Goal: Book appointment/travel/reservation

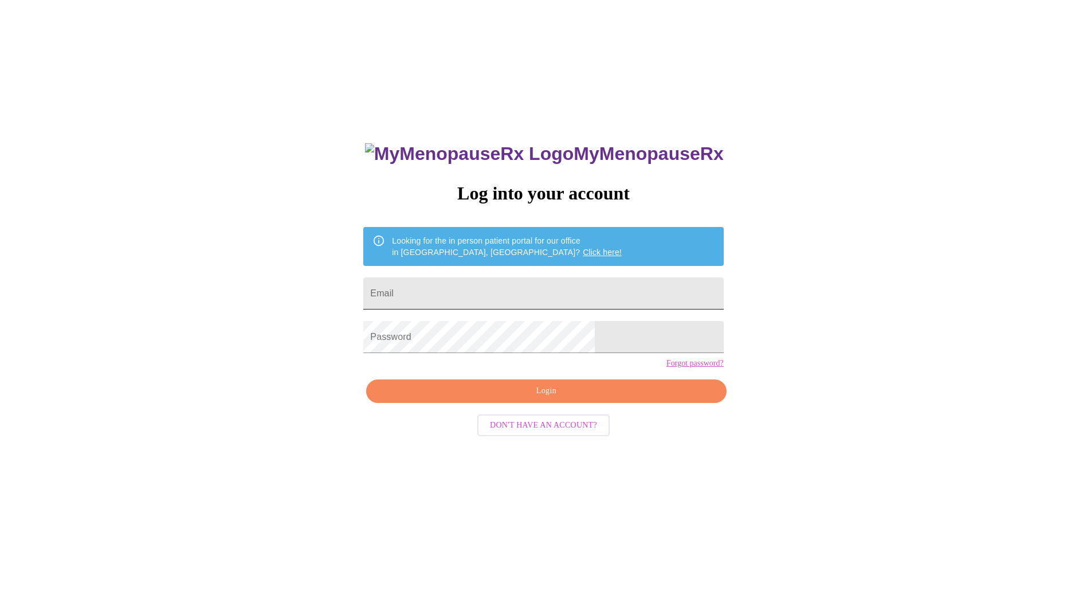
click at [482, 283] on input "Email" at bounding box center [543, 293] width 360 height 32
type input "koopman.julie@mayo.edu"
click at [501, 398] on span "Login" at bounding box center [545, 391] width 333 height 14
click at [516, 398] on span "Login" at bounding box center [545, 391] width 333 height 14
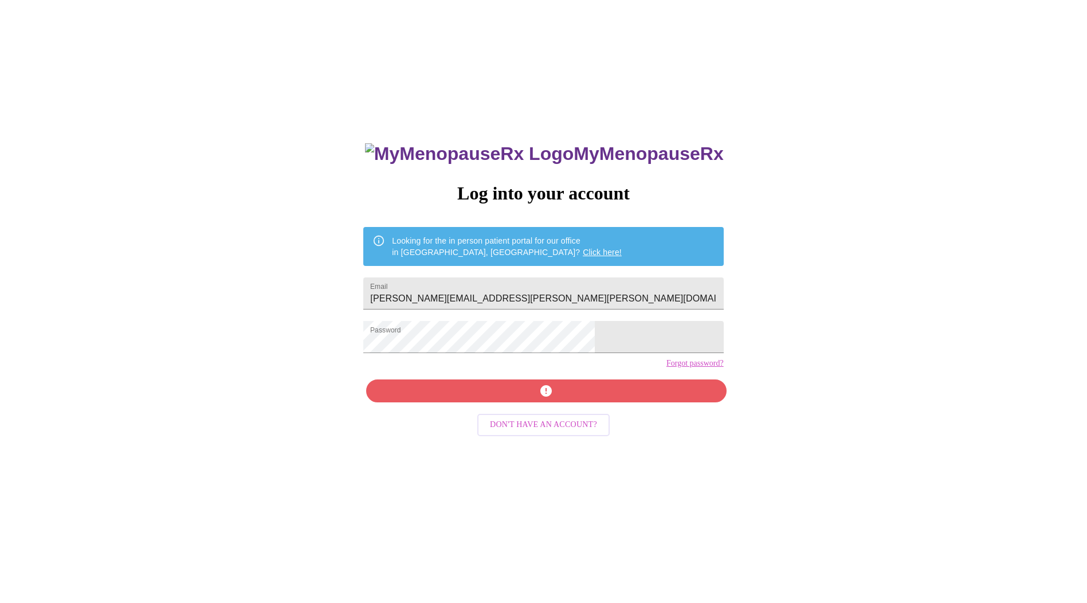
click at [469, 351] on form "Password" at bounding box center [543, 337] width 360 height 44
drag, startPoint x: 517, startPoint y: 359, endPoint x: 421, endPoint y: 345, distance: 97.2
click at [421, 345] on div "MyMenopauseRx Log into your account Looking for the in person patient portal fo…" at bounding box center [543, 426] width 383 height 603
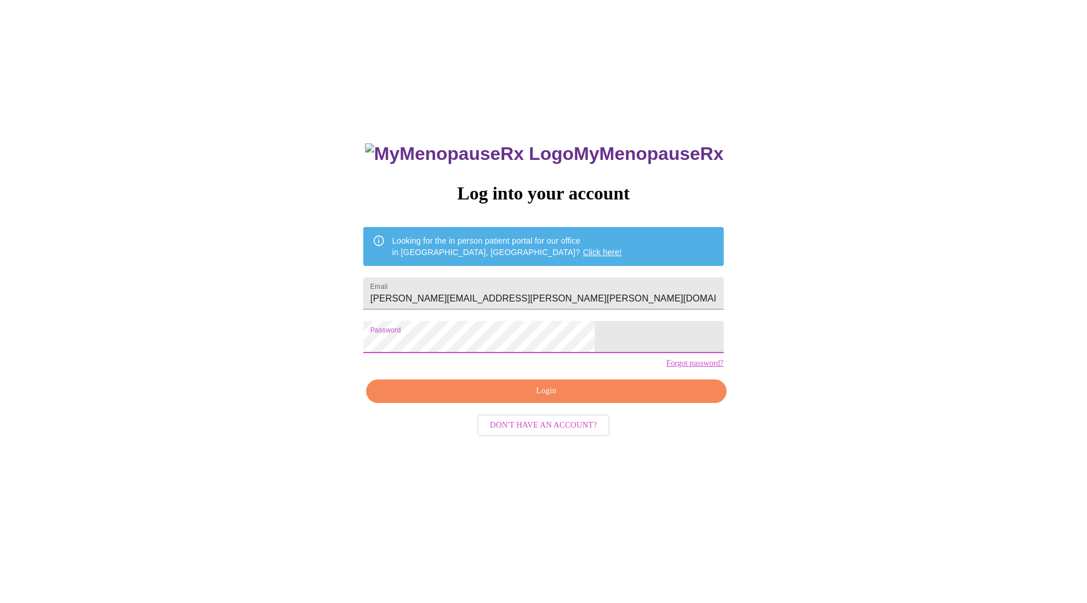
click at [497, 398] on span "Login" at bounding box center [545, 391] width 333 height 14
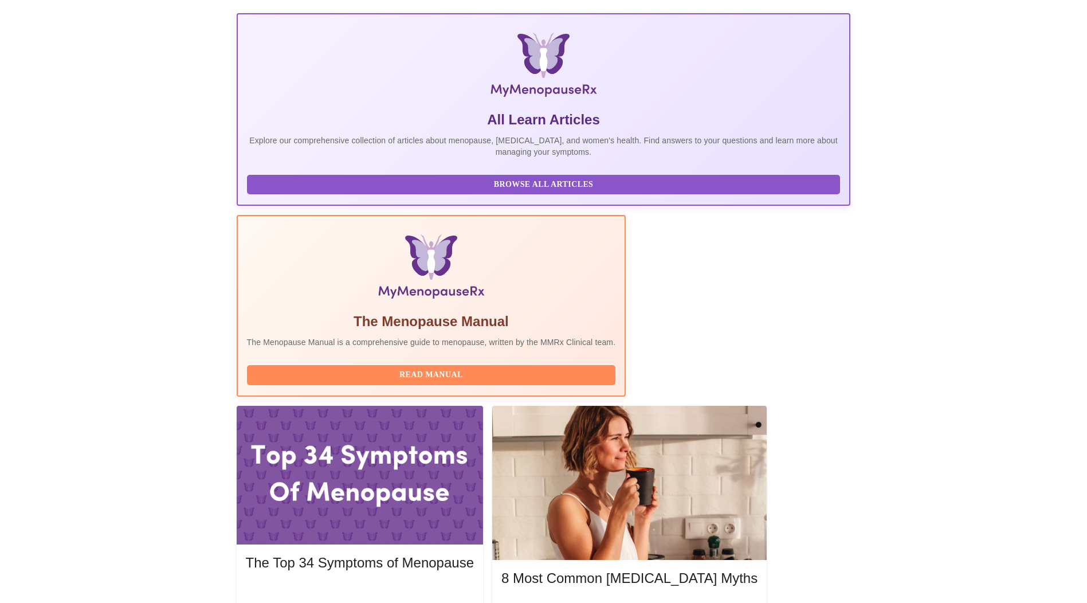
scroll to position [172, 0]
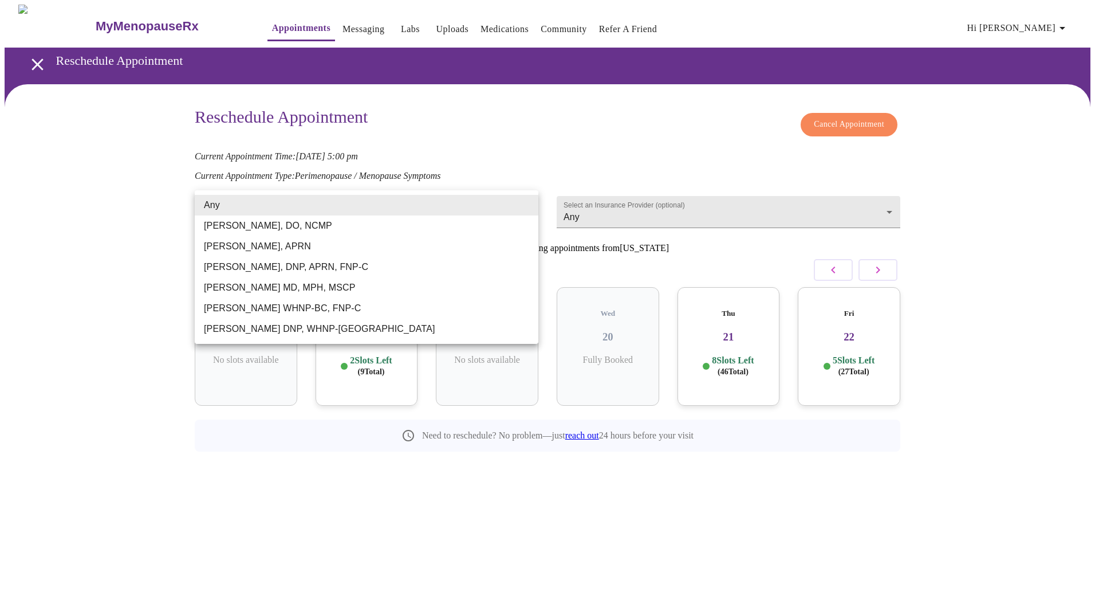
click at [516, 207] on body "MyMenopauseRx Appointments Messaging Labs Uploads Medications Community Refer a…" at bounding box center [548, 254] width 1086 height 498
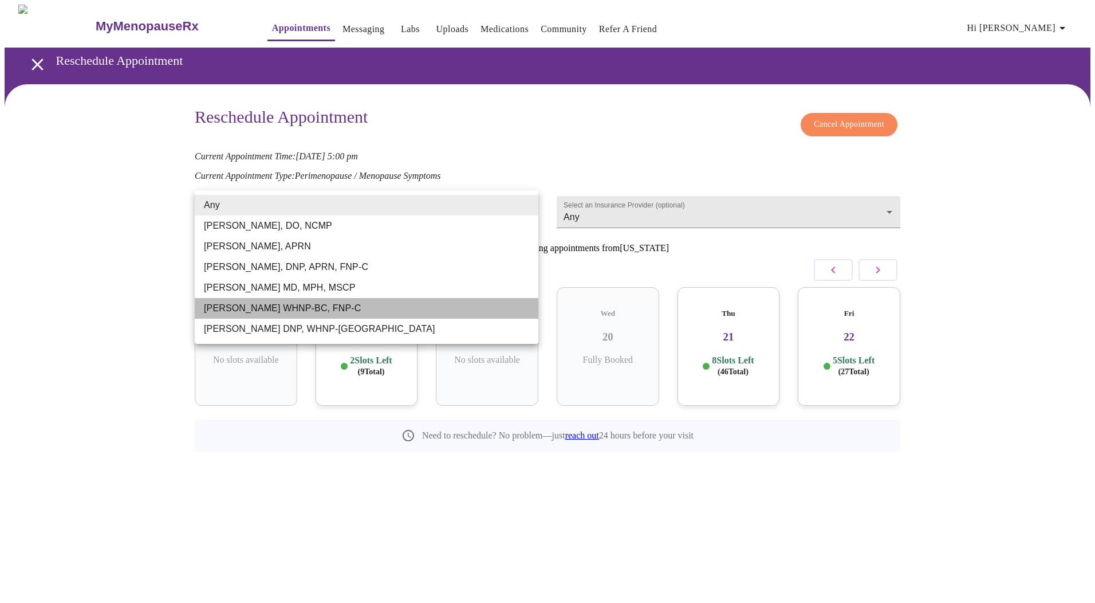
click at [228, 306] on li "Jenny Kowalczyk WHNP-BC, FNP-C" at bounding box center [367, 308] width 344 height 21
type input "Jenny Kowalczyk WHNP-BC, FNP-C"
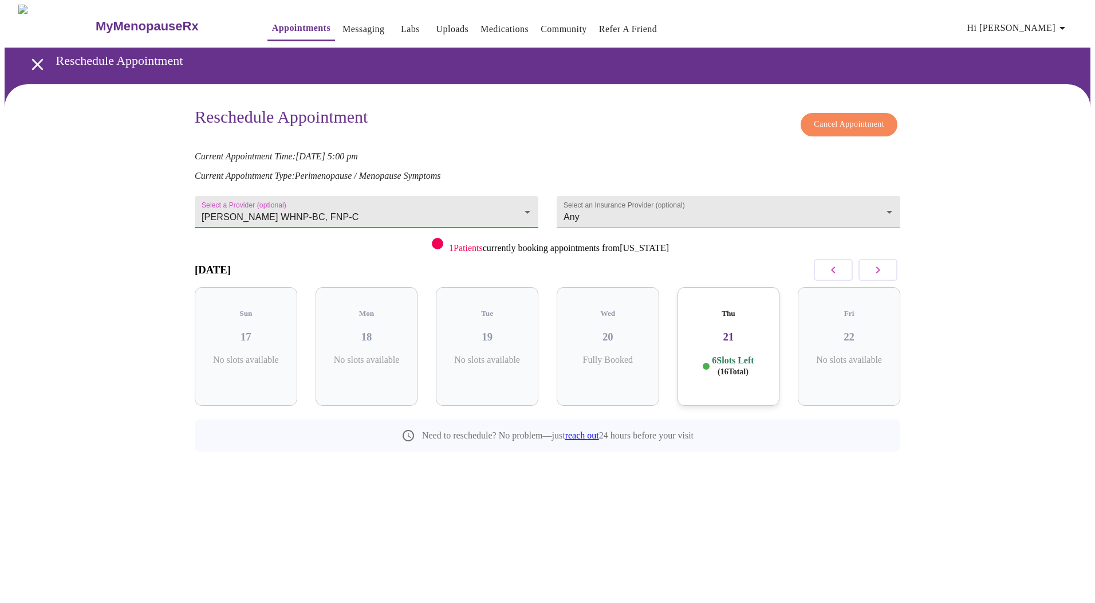
click at [869, 271] on button "button" at bounding box center [878, 270] width 39 height 22
click at [869, 270] on button "button" at bounding box center [878, 270] width 39 height 22
click at [875, 270] on icon "button" at bounding box center [878, 270] width 14 height 14
click at [250, 355] on p "7 Slots Left ( 21 Total)" at bounding box center [251, 366] width 42 height 22
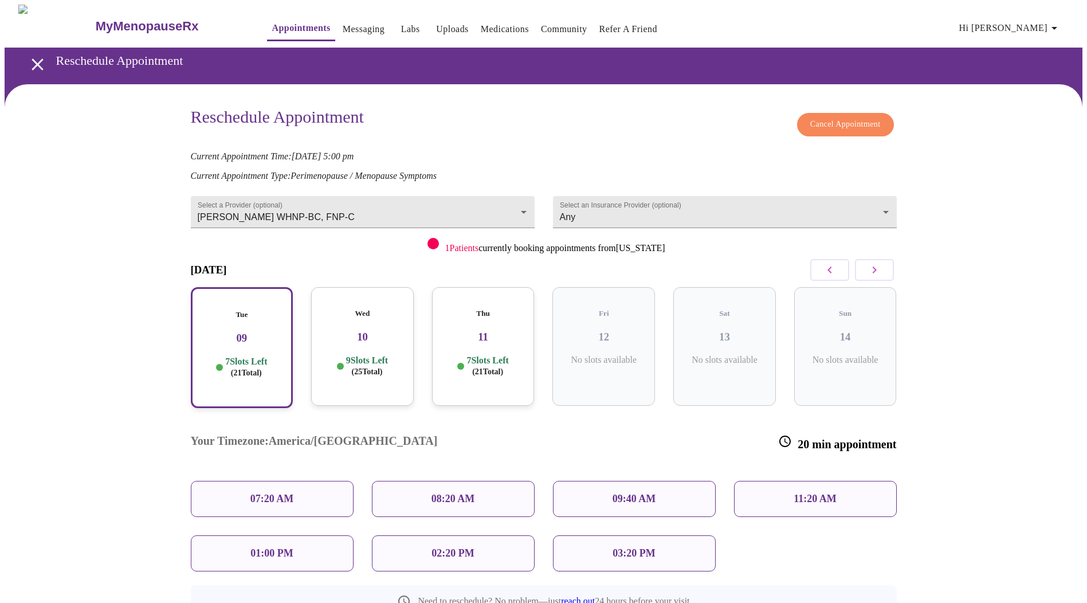
click at [447, 493] on p "08:20 AM" at bounding box center [453, 499] width 44 height 12
click at [448, 493] on p "08:20 AM" at bounding box center [453, 499] width 44 height 12
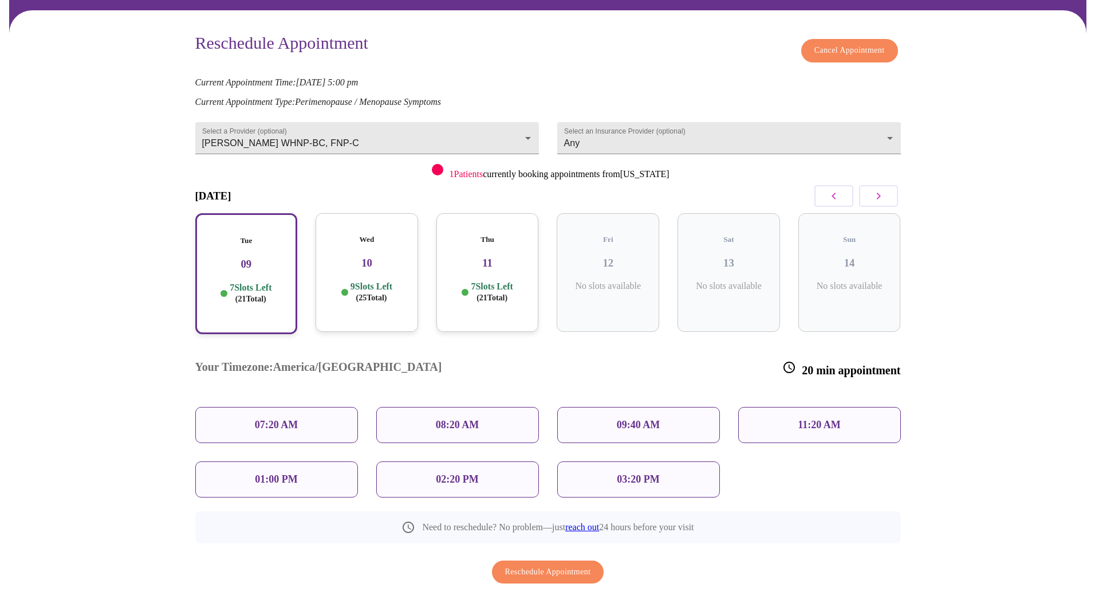
scroll to position [77, 0]
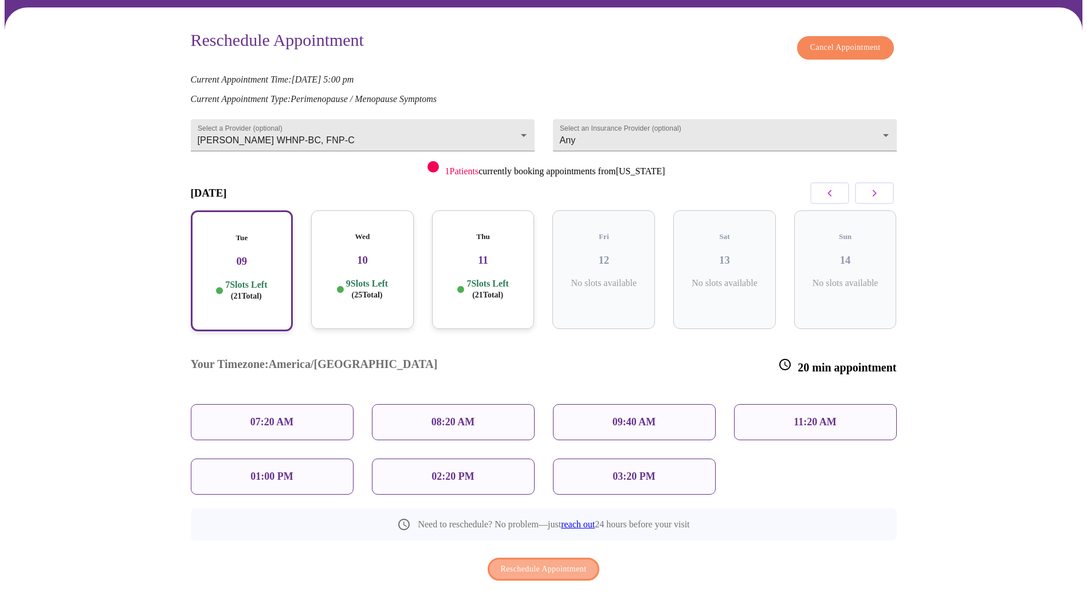
click at [538, 562] on span "Reschedule Appointment" at bounding box center [544, 569] width 86 height 14
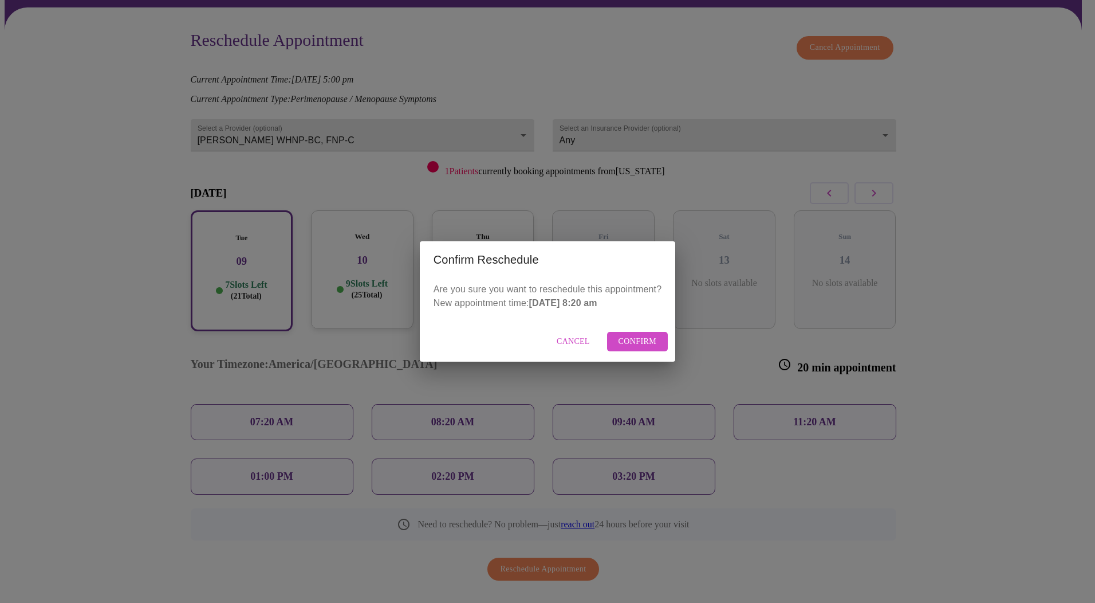
click at [636, 344] on span "Confirm" at bounding box center [638, 342] width 38 height 14
